Goal: Use online tool/utility

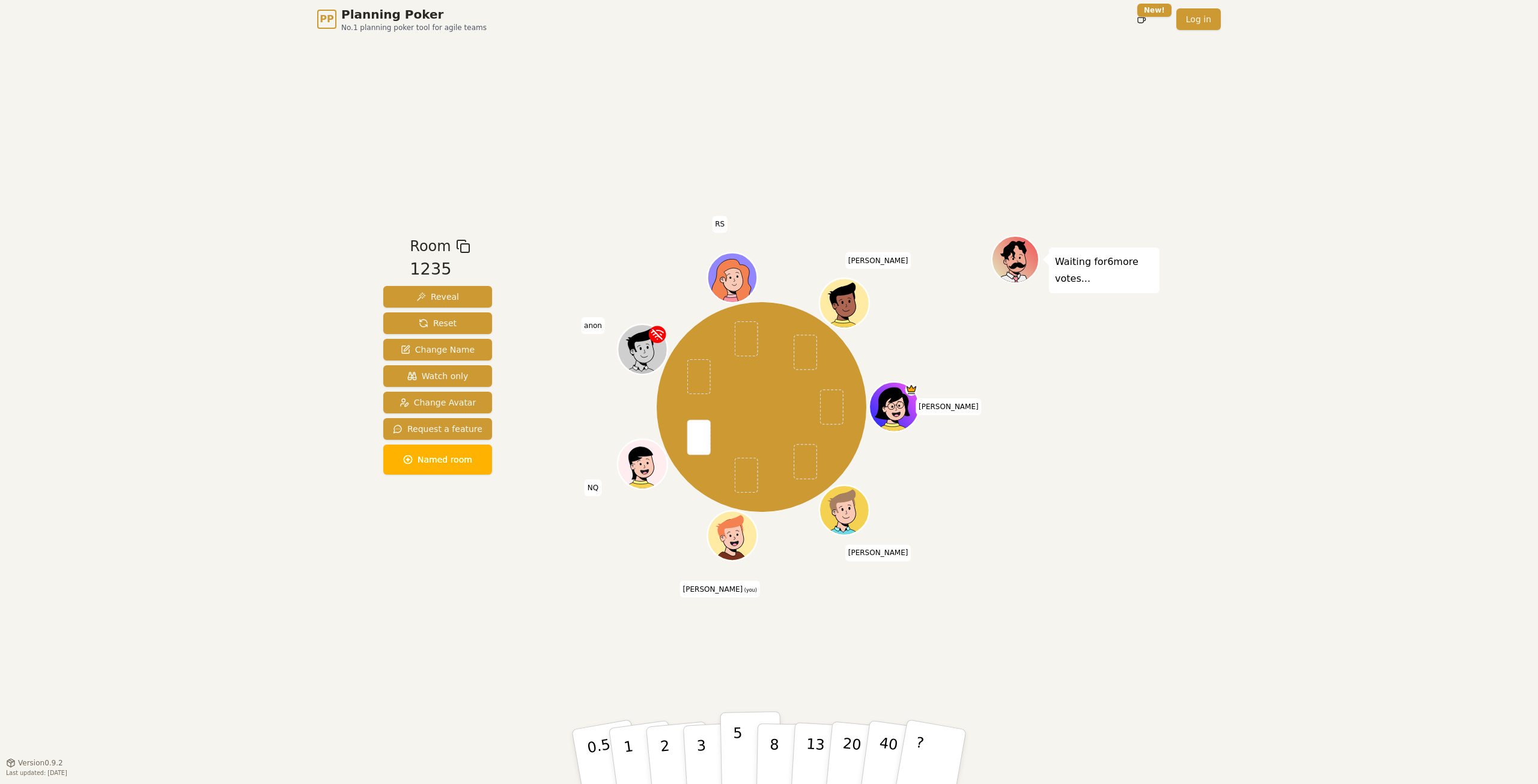
click at [740, 751] on p "5" at bounding box center [738, 757] width 10 height 65
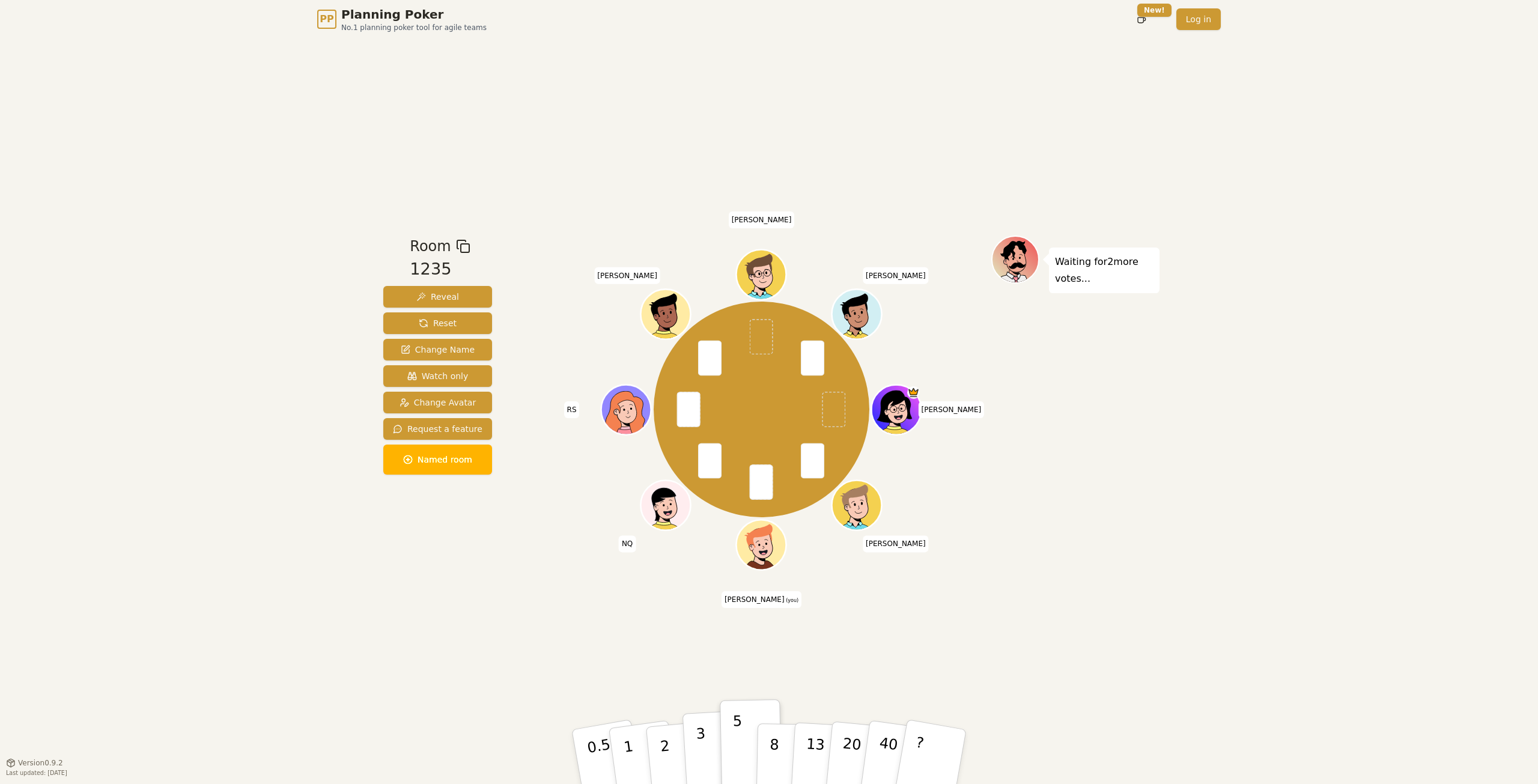
click at [697, 755] on p "3" at bounding box center [702, 758] width 13 height 66
click at [704, 756] on p "3" at bounding box center [702, 758] width 13 height 66
click at [667, 738] on p "2" at bounding box center [667, 759] width 16 height 66
click at [935, 761] on button "?" at bounding box center [931, 756] width 75 height 99
click at [465, 299] on button "Reveal" at bounding box center [437, 296] width 108 height 21
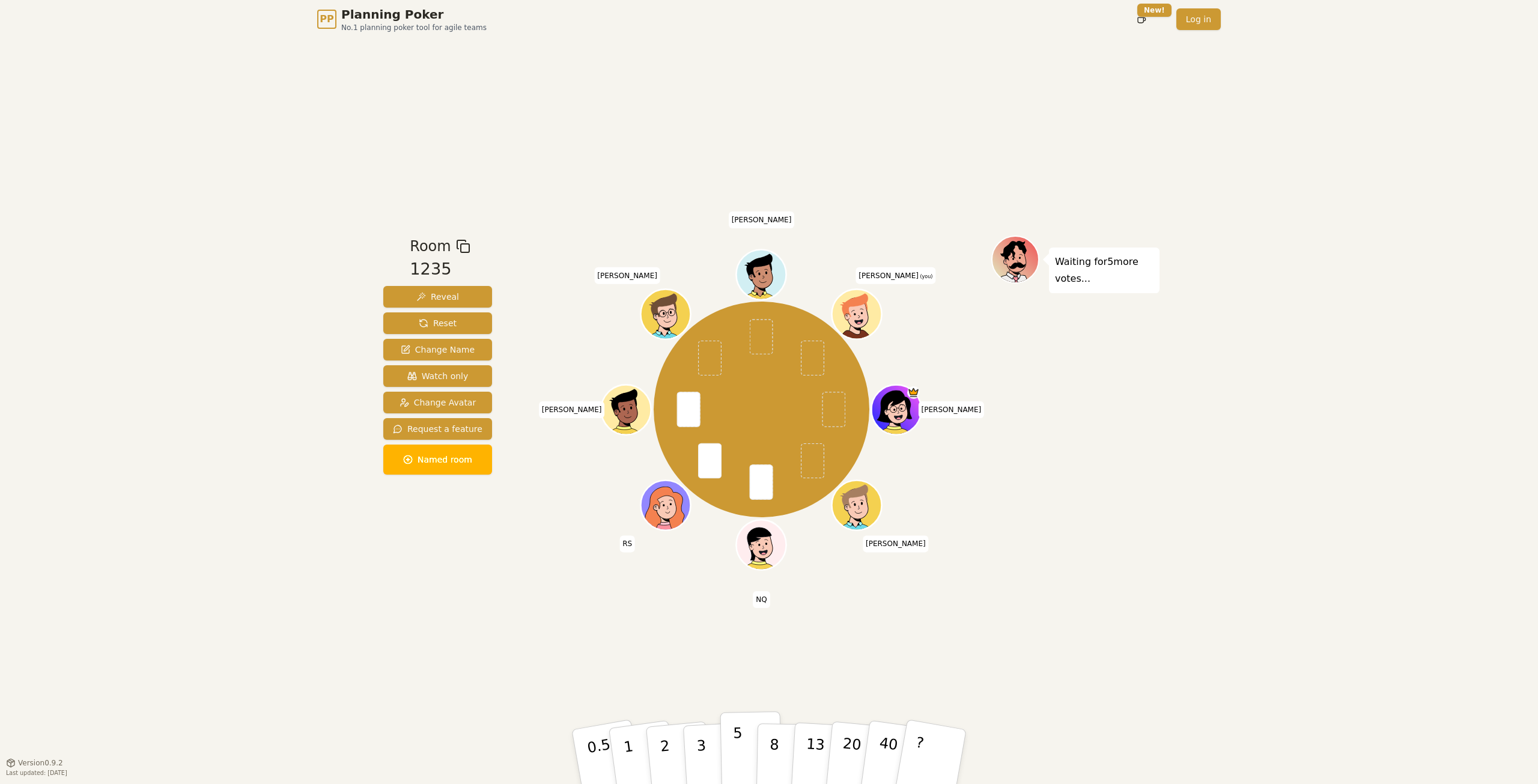
click at [739, 748] on p "5" at bounding box center [738, 757] width 10 height 65
click at [1355, 132] on div "PP Planning Poker No.1 planning poker tool for agile teams Toggle theme New! Lo…" at bounding box center [769, 392] width 1538 height 784
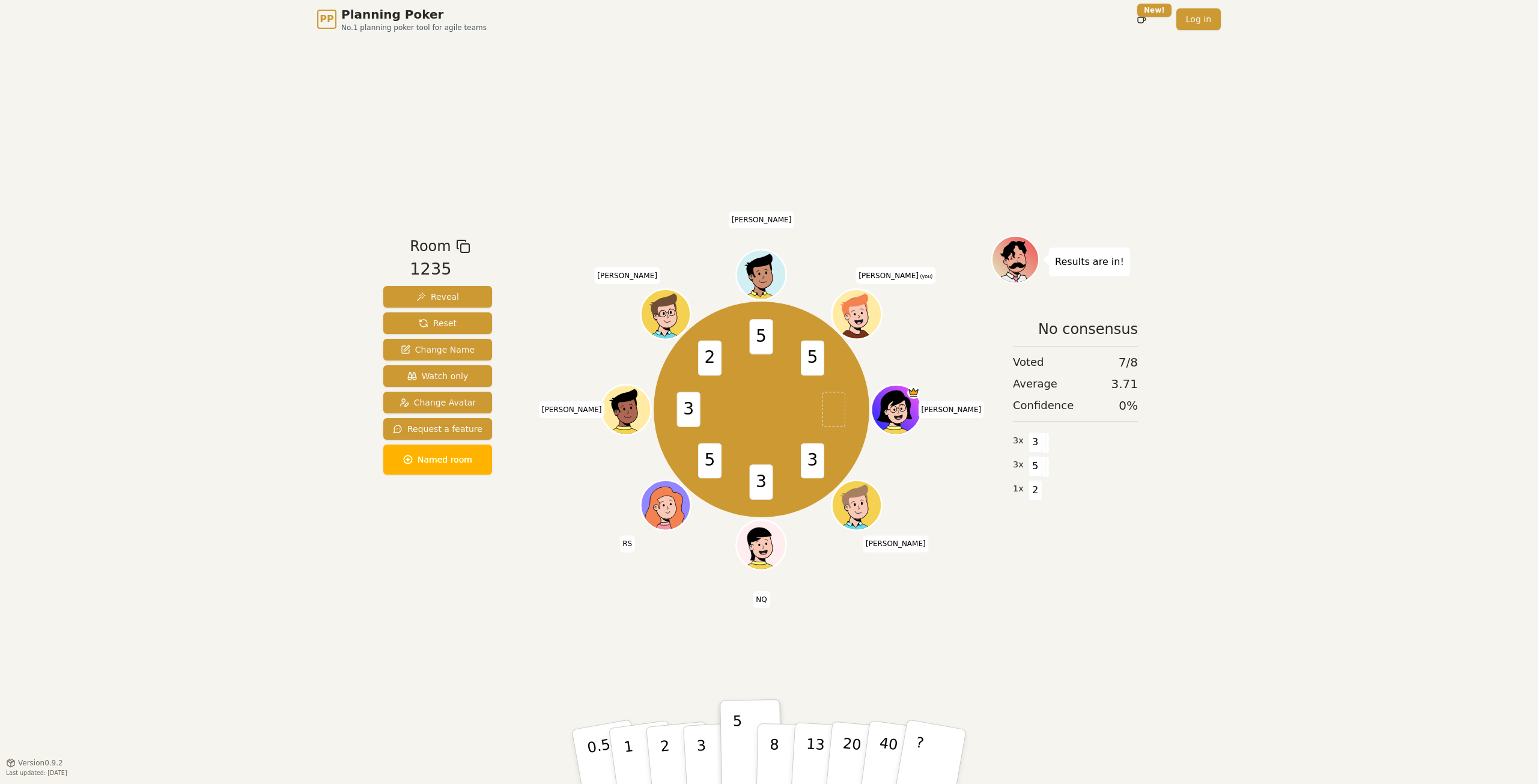
click at [1445, 272] on div "PP Planning Poker No.1 planning poker tool for agile teams Toggle theme New! Lo…" at bounding box center [769, 392] width 1538 height 784
click at [108, 372] on div "PP Planning Poker No.1 planning poker tool for agile teams Toggle theme New! Lo…" at bounding box center [769, 392] width 1538 height 784
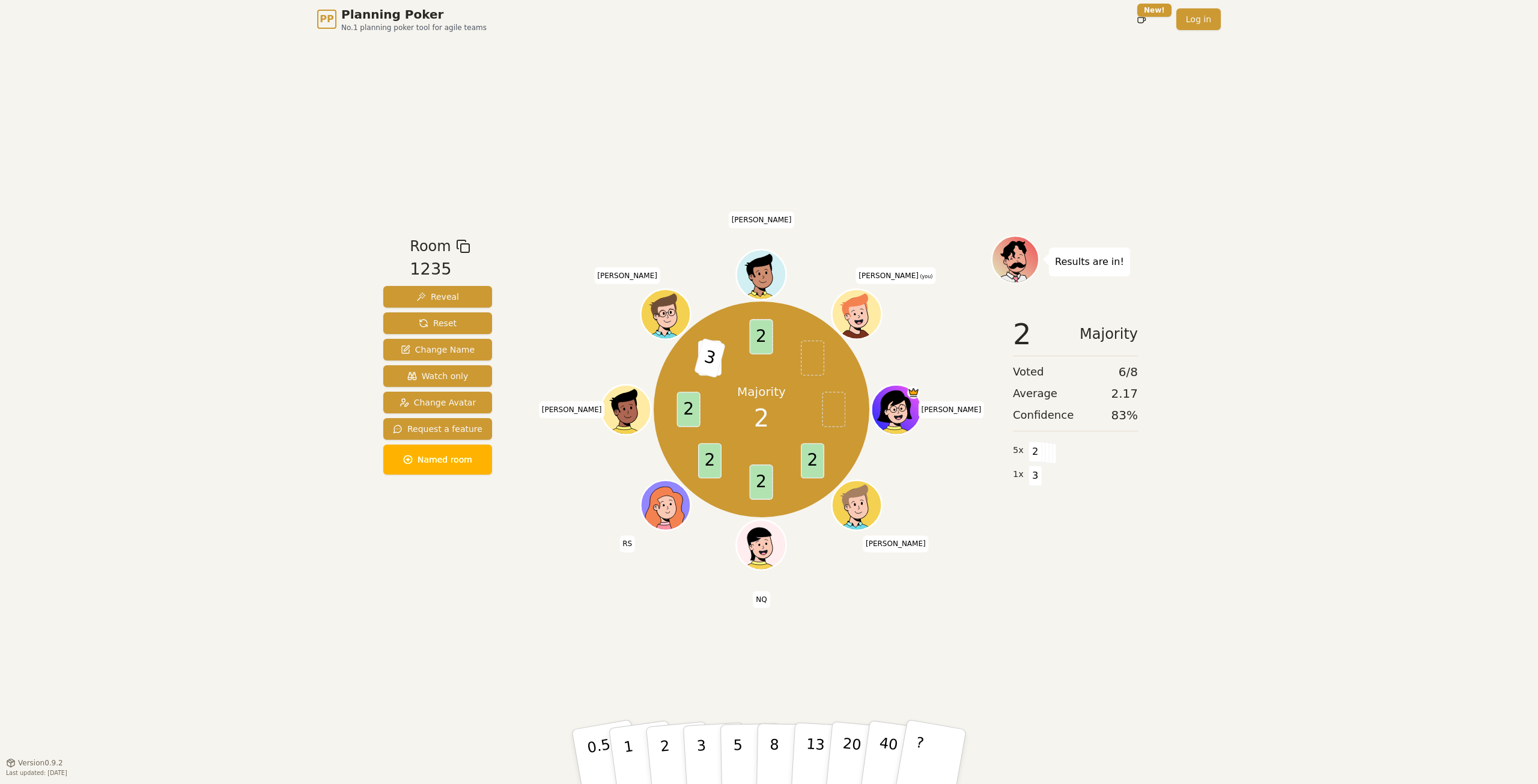
click at [956, 687] on div "Room 1235 Reveal Reset Change Name Watch only Change Avatar Request a feature N…" at bounding box center [769, 401] width 781 height 724
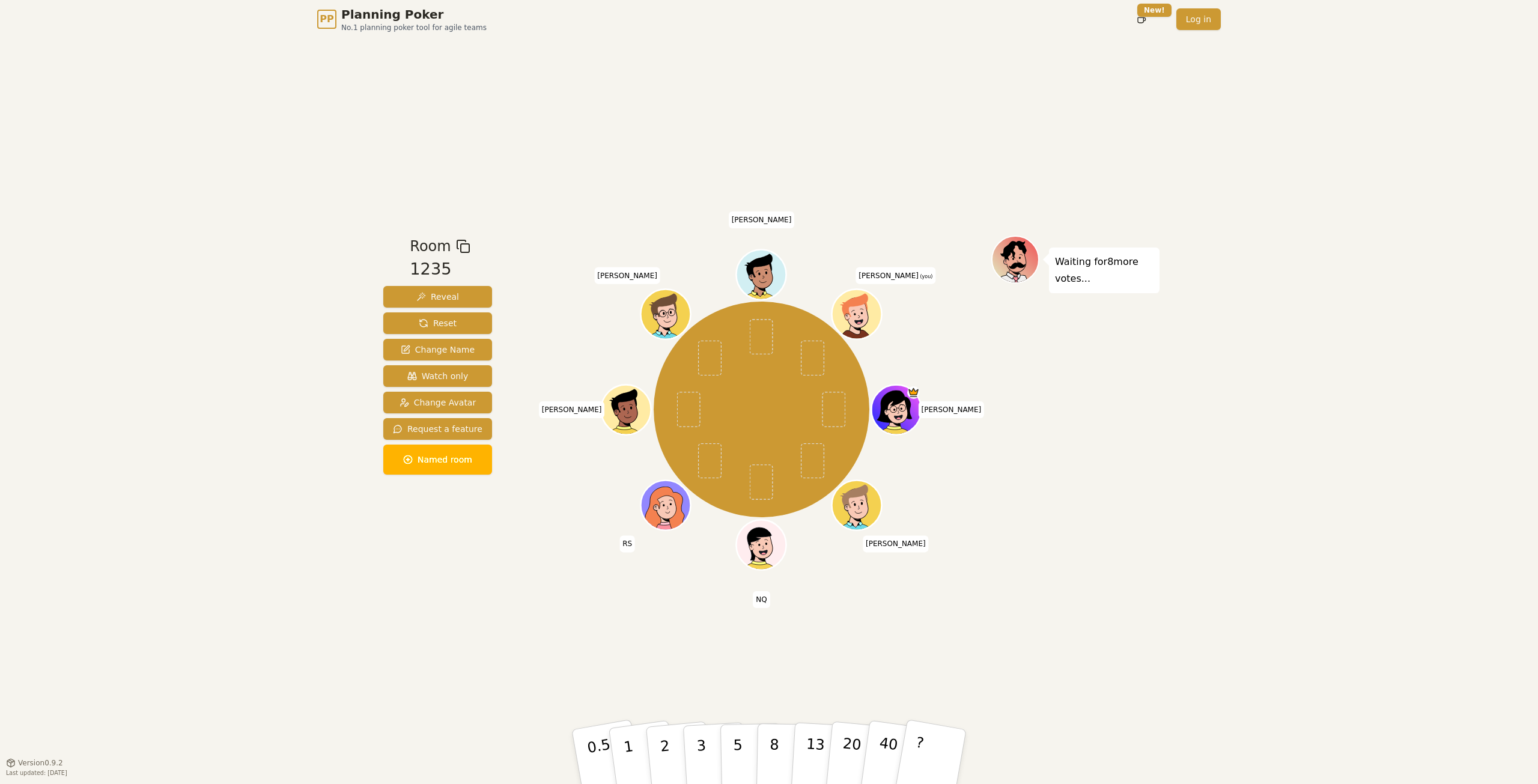
click at [588, 482] on div "Heidi josh NQ RS Joel Peter Ayush ahmet (you)" at bounding box center [761, 410] width 459 height 306
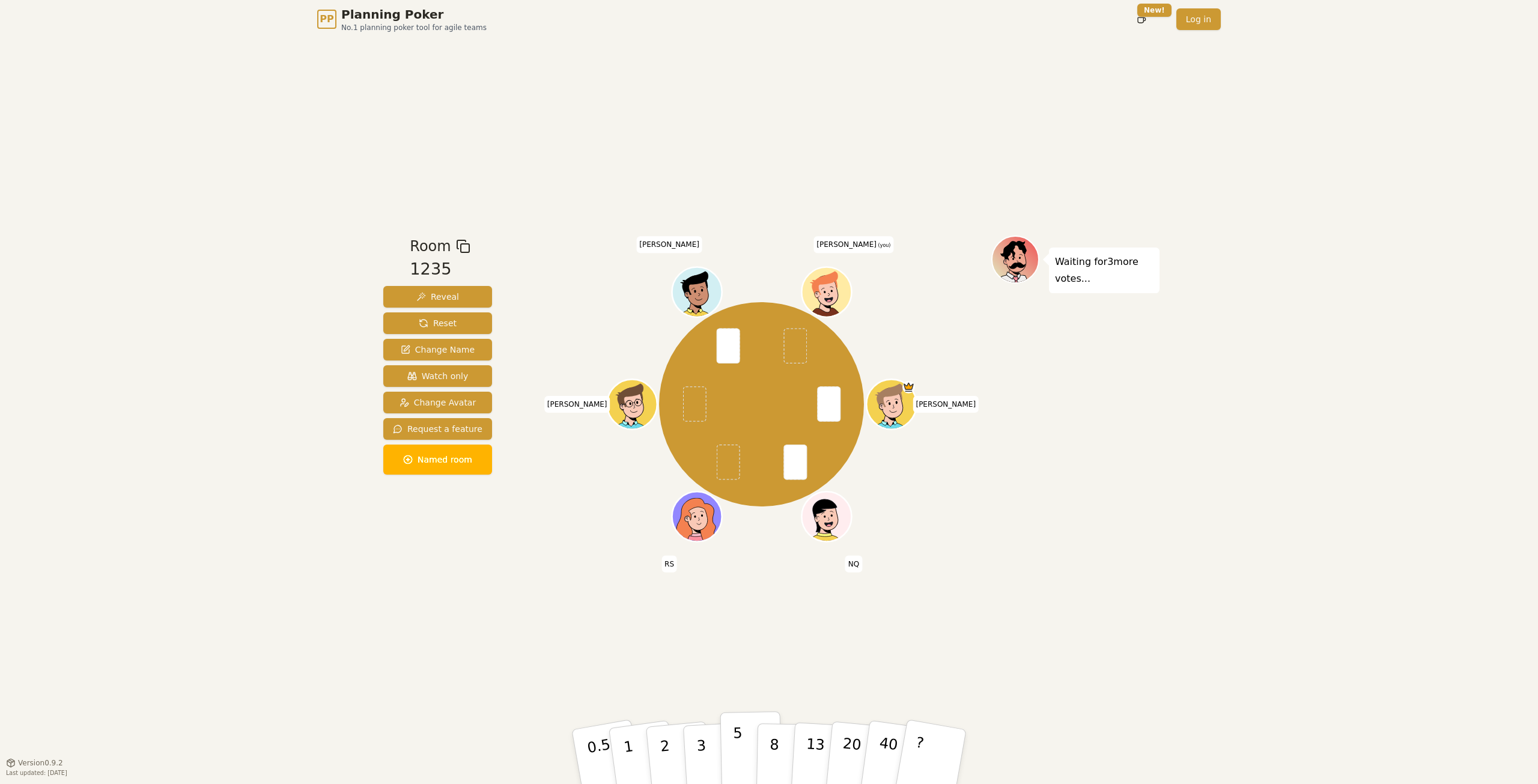
click at [727, 749] on button "5" at bounding box center [752, 756] width 62 height 91
click at [1339, 108] on div "PP Planning Poker No.1 planning poker tool for agile teams Toggle theme New! Lo…" at bounding box center [769, 392] width 1538 height 784
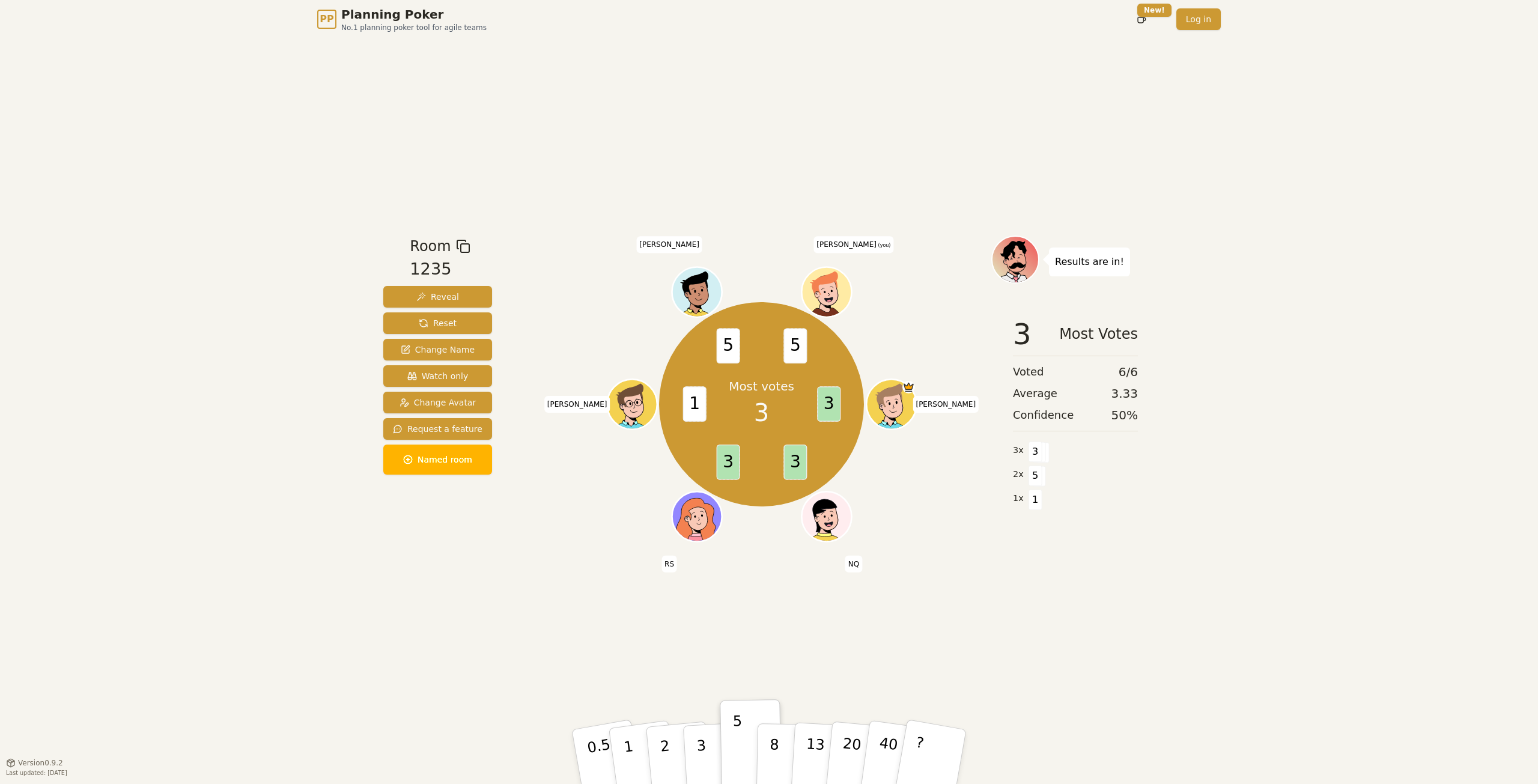
click at [1390, 158] on div "PP Planning Poker No.1 planning poker tool for agile teams Toggle theme New! Lo…" at bounding box center [769, 392] width 1538 height 784
click at [1341, 317] on div "PP Planning Poker No.1 planning poker tool for agile teams Toggle theme New! Lo…" at bounding box center [769, 392] width 1538 height 784
click at [1495, 158] on div "PP Planning Poker No.1 planning poker tool for agile teams Toggle theme New! Lo…" at bounding box center [769, 392] width 1538 height 784
